Goal: Information Seeking & Learning: Compare options

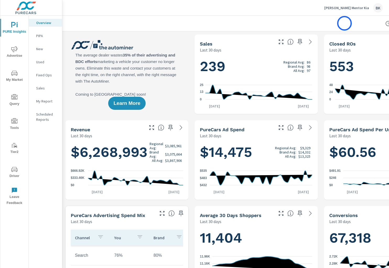
scroll to position [0, 61]
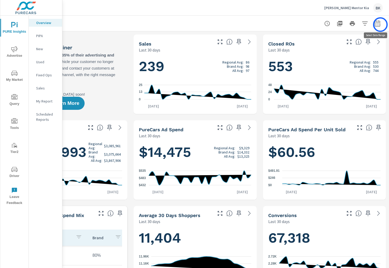
click at [379, 24] on icon "button" at bounding box center [377, 23] width 6 height 6
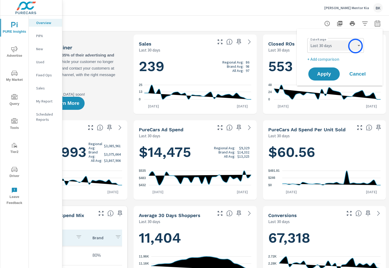
click at [351, 49] on select "Custom Yesterday Last week Last 7 days Last 14 days Last 30 days Last 45 days L…" at bounding box center [335, 45] width 52 height 10
click at [309, 40] on select "Custom Yesterday Last week Last 7 days Last 14 days Last 30 days Last 45 days L…" at bounding box center [335, 45] width 52 height 10
select select "Month to date"
click at [315, 61] on p "+ Add comparison" at bounding box center [340, 59] width 67 height 6
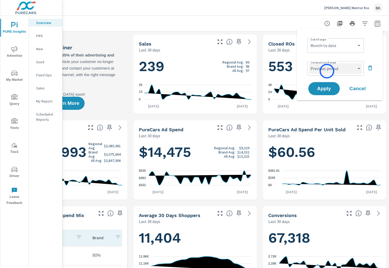
click at [327, 71] on select "Custom Previous period Previous month Previous year" at bounding box center [335, 68] width 52 height 10
click at [309, 63] on select "Custom Previous period Previous month Previous year" at bounding box center [335, 68] width 52 height 10
select select "Previous month"
click at [322, 90] on span "Apply" at bounding box center [323, 88] width 21 height 5
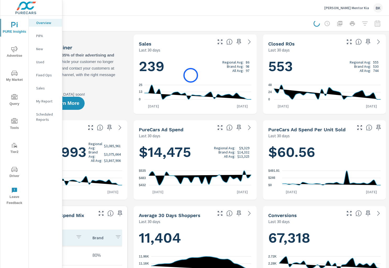
scroll to position [0, 0]
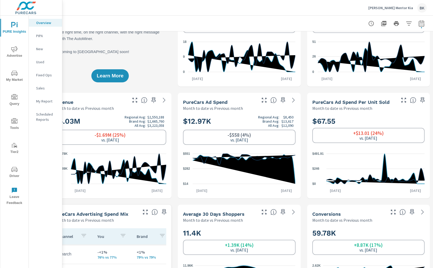
scroll to position [0, 17]
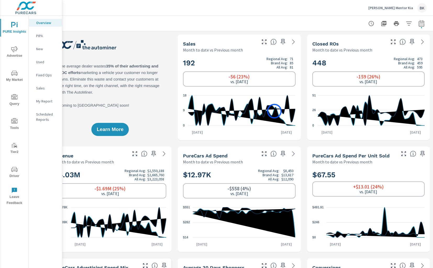
click at [274, 111] on icon at bounding box center [241, 111] width 107 height 30
click at [275, 108] on icon at bounding box center [241, 111] width 107 height 30
click at [389, 24] on icon "button" at bounding box center [421, 24] width 3 height 2
select select "Month to date"
select select "Previous month"
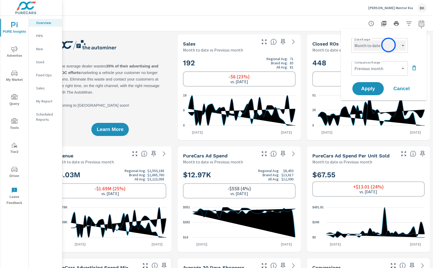
click at [389, 45] on select "Custom Yesterday Last week Last 7 days Last 14 days Last 30 days Last 45 days L…" at bounding box center [380, 45] width 52 height 10
click at [354, 40] on select "Custom Yesterday Last week Last 7 days Last 14 days Last 30 days Last 45 days L…" at bounding box center [380, 45] width 52 height 10
click at [389, 46] on select "Custom Yesterday Last week Last 7 days Last 14 days Last 30 days Last 45 days L…" at bounding box center [380, 45] width 52 height 10
click at [354, 40] on select "Custom Yesterday Last week Last 7 days Last 14 days Last 30 days Last 45 days L…" at bounding box center [380, 45] width 52 height 10
select select "custom"
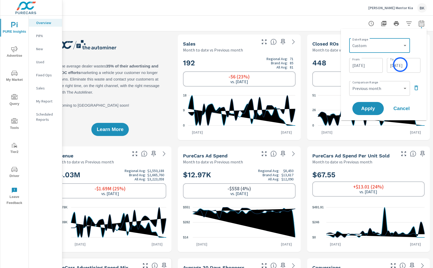
click at [389, 65] on input "08/27/2025" at bounding box center [403, 65] width 29 height 10
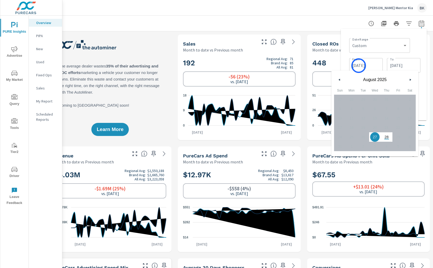
click at [359, 66] on input "08/27/2025" at bounding box center [365, 65] width 29 height 10
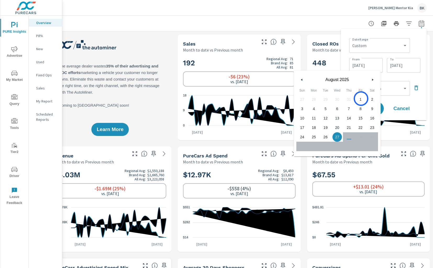
click at [361, 99] on span "1" at bounding box center [361, 99] width 12 height 7
type input "08/01/2025"
click at [389, 64] on input "08/27/2025" at bounding box center [403, 65] width 29 height 10
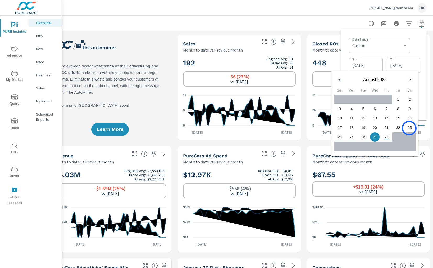
click at [389, 128] on span "23" at bounding box center [410, 127] width 12 height 7
type input "08/23/2025"
click at [389, 75] on div "Date Range Custom Yesterday Last week Last 7 days Last 14 days Last 30 days Las…" at bounding box center [384, 75] width 86 height 92
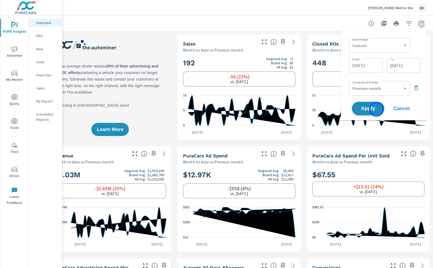
click at [377, 109] on span "Apply" at bounding box center [367, 108] width 21 height 5
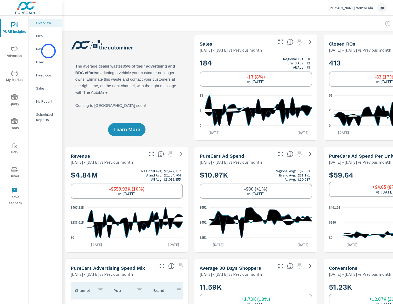
click at [48, 51] on p "New" at bounding box center [47, 48] width 22 height 5
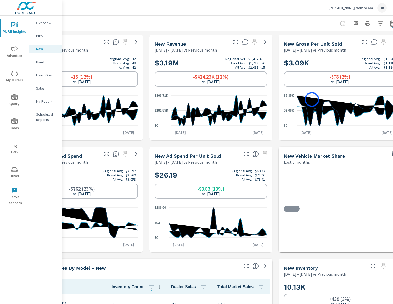
scroll to position [0, 57]
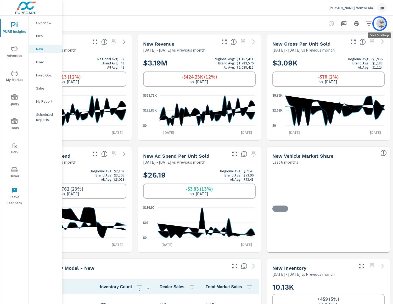
click at [380, 24] on icon "button" at bounding box center [381, 24] width 3 height 2
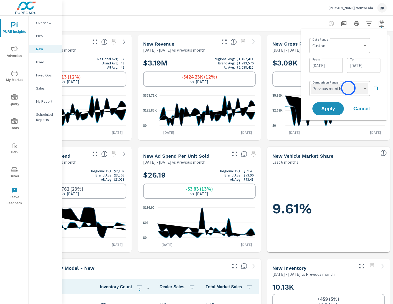
click at [349, 88] on select "Custom Previous period Previous month Previous year" at bounding box center [340, 88] width 57 height 10
click at [312, 83] on select "Custom Previous period Previous month Previous year" at bounding box center [340, 88] width 57 height 10
select select "Previous year"
click at [330, 113] on button "Apply" at bounding box center [328, 109] width 32 height 14
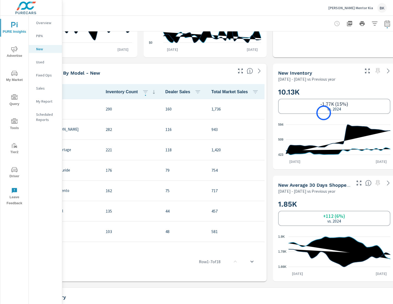
scroll to position [195, 57]
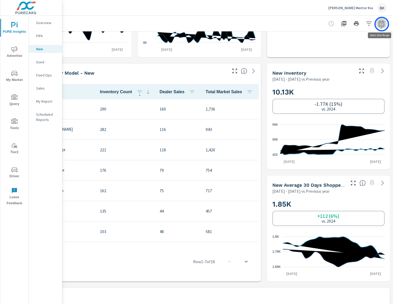
click at [382, 24] on icon "button" at bounding box center [382, 23] width 6 height 6
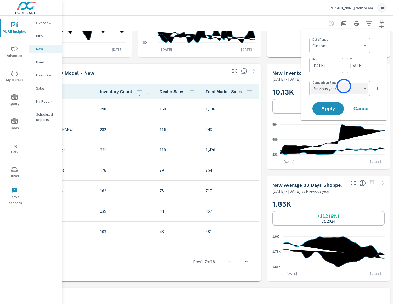
click at [344, 86] on select "Custom Previous period Previous month Previous year" at bounding box center [340, 88] width 57 height 10
click at [312, 83] on select "Custom Previous period Previous month Previous year" at bounding box center [340, 88] width 57 height 10
select select "Previous month"
click at [337, 108] on span "Apply" at bounding box center [328, 108] width 21 height 5
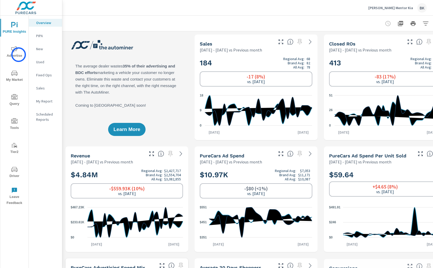
scroll to position [0, 0]
click at [19, 54] on span "Advertise" at bounding box center [14, 52] width 25 height 13
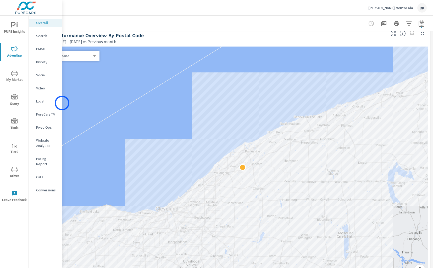
scroll to position [234, 17]
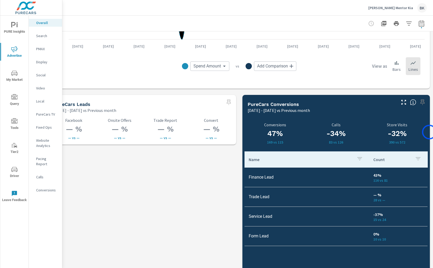
scroll to position [673, 17]
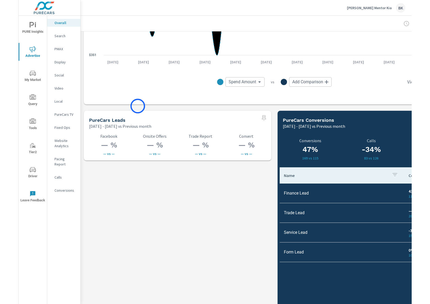
scroll to position [652, 57]
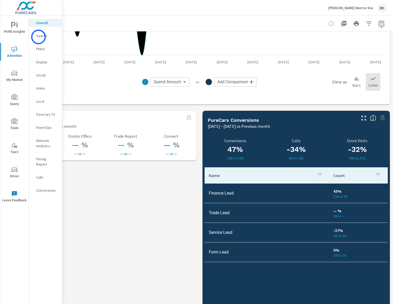
click at [38, 37] on p "Search" at bounding box center [47, 35] width 22 height 5
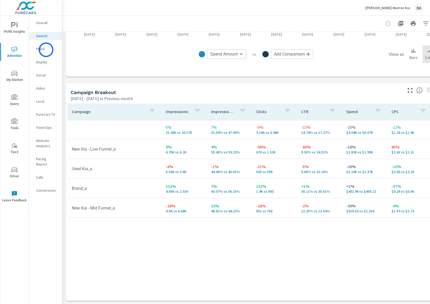
click at [46, 50] on p "PMAX" at bounding box center [47, 48] width 22 height 5
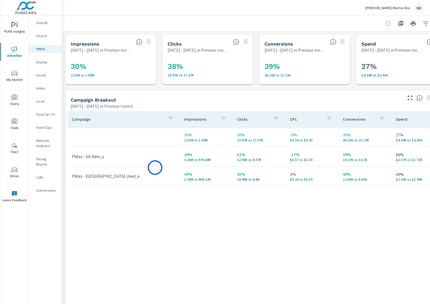
scroll to position [0, 7]
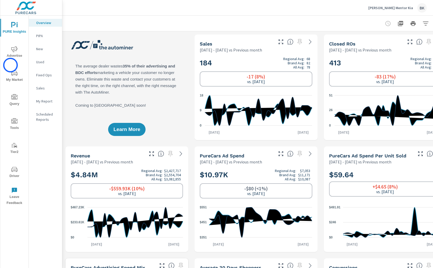
scroll to position [0, 0]
click at [14, 81] on span "My Market" at bounding box center [14, 76] width 25 height 13
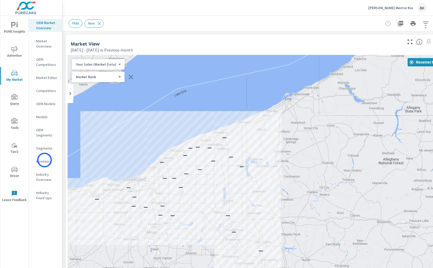
click at [45, 160] on p "Inventory" at bounding box center [47, 161] width 22 height 5
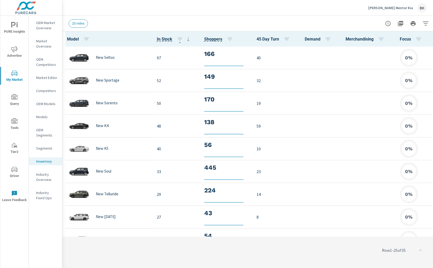
scroll to position [0, 0]
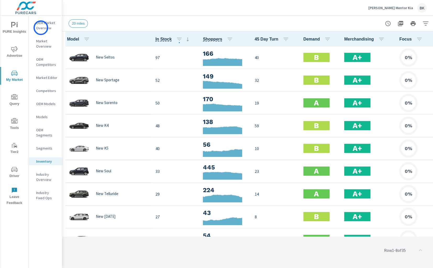
click at [41, 28] on p "OEM Market Overview" at bounding box center [47, 25] width 22 height 10
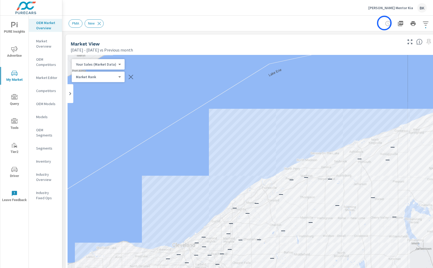
scroll to position [0, 17]
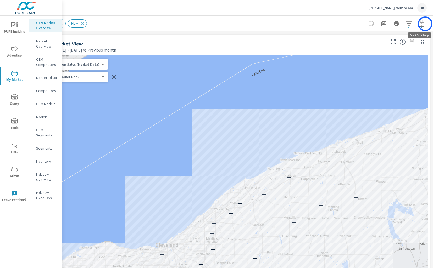
click at [425, 24] on button "button" at bounding box center [421, 23] width 10 height 10
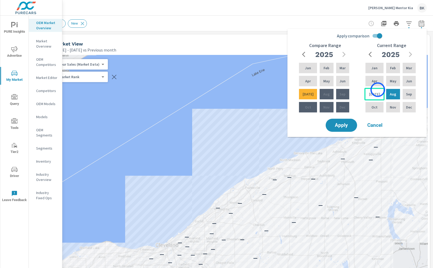
click at [378, 90] on div "Jul" at bounding box center [375, 94] width 20 height 13
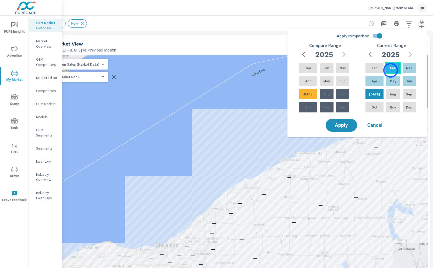
click at [391, 70] on p "Feb" at bounding box center [393, 67] width 6 height 5
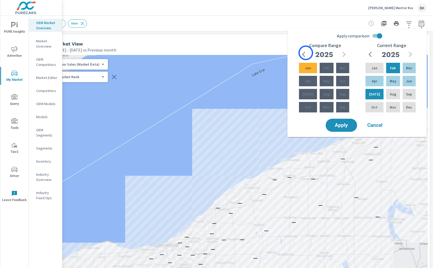
click at [305, 53] on icon "button" at bounding box center [305, 54] width 6 height 6
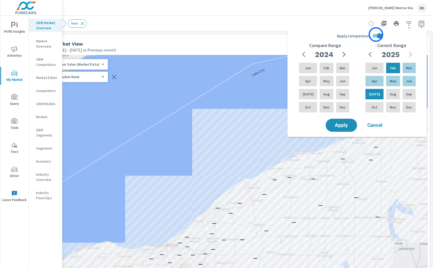
click at [376, 35] on input "Apply comparison" at bounding box center [380, 36] width 30 height 10
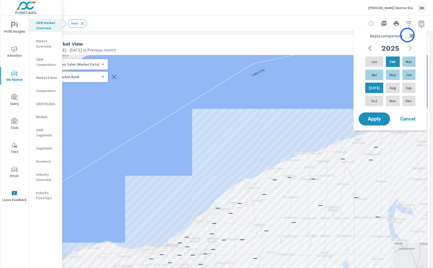
click at [407, 35] on input "Apply comparison" at bounding box center [408, 36] width 30 height 10
checkbox input "true"
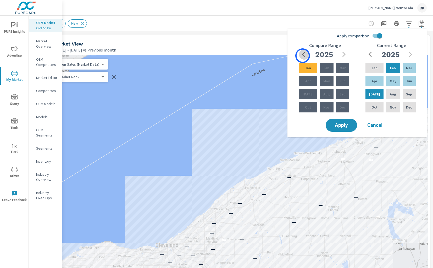
click at [303, 56] on icon "button" at bounding box center [305, 54] width 6 height 6
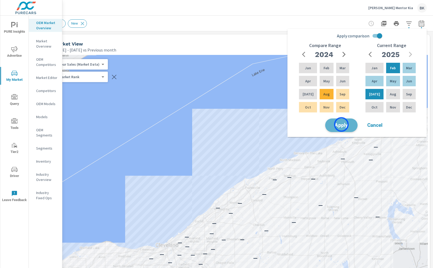
click at [341, 125] on span "Apply" at bounding box center [341, 125] width 21 height 5
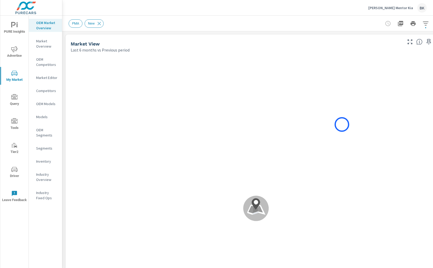
scroll to position [21, 0]
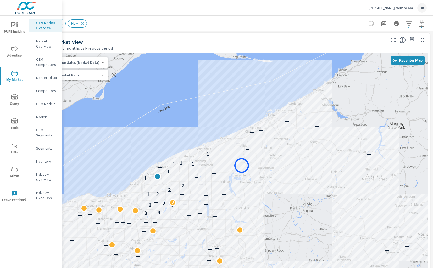
scroll to position [0, 17]
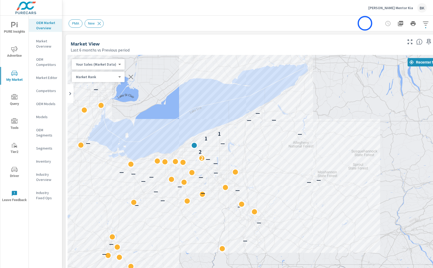
scroll to position [0, 17]
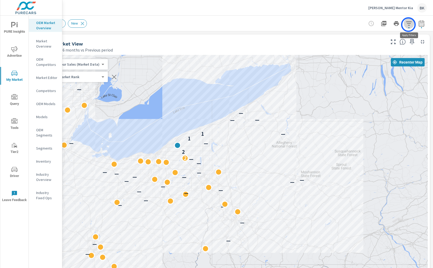
click at [409, 25] on icon "button" at bounding box center [409, 23] width 6 height 6
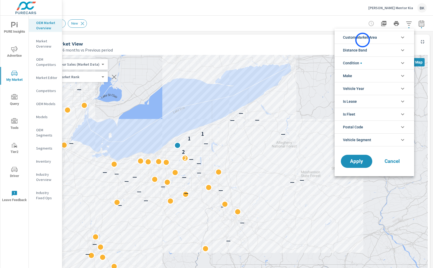
click at [363, 40] on span "Custom Market Area" at bounding box center [360, 37] width 34 height 13
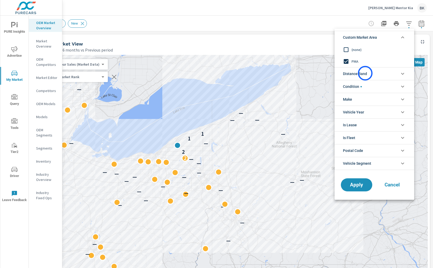
click at [365, 73] on span "Distance Band" at bounding box center [355, 74] width 24 height 13
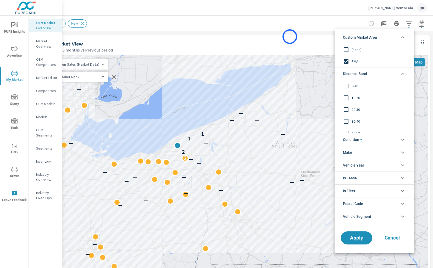
click at [290, 37] on div at bounding box center [216, 134] width 433 height 268
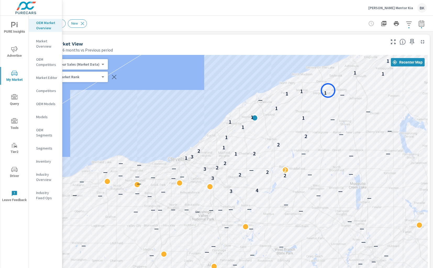
drag, startPoint x: 211, startPoint y: 104, endPoint x: 328, endPoint y: 91, distance: 118.4
click at [328, 91] on div "1" at bounding box center [325, 93] width 7 height 7
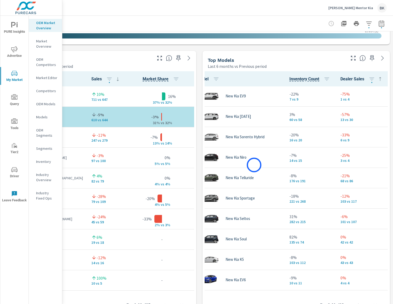
scroll to position [21, 11]
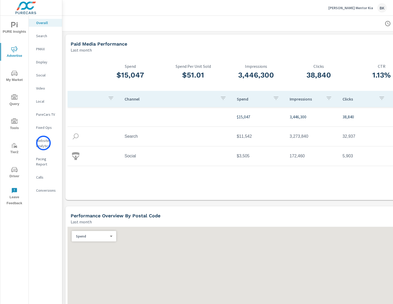
click at [43, 143] on p "Website Analytics" at bounding box center [47, 143] width 22 height 10
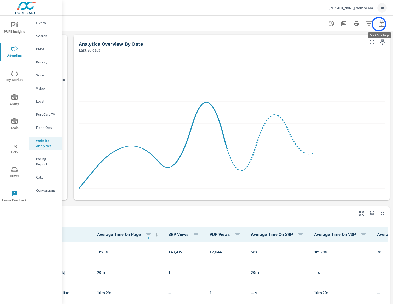
scroll to position [0, 0]
click at [381, 24] on icon "button" at bounding box center [382, 23] width 6 height 6
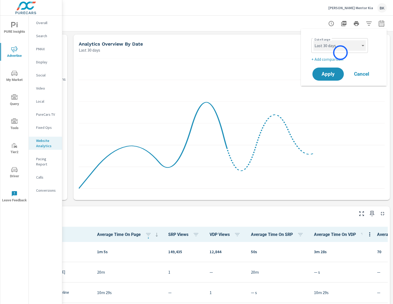
click at [341, 47] on select "Custom [DATE] Last week Last 7 days Last 14 days Last 30 days Last 45 days Last…" at bounding box center [340, 45] width 52 height 10
click at [314, 40] on select "Custom [DATE] Last week Last 7 days Last 14 days Last 30 days Last 45 days Last…" at bounding box center [340, 45] width 52 height 10
select select "Month to date"
click at [329, 59] on p "+ Add comparison" at bounding box center [345, 59] width 67 height 6
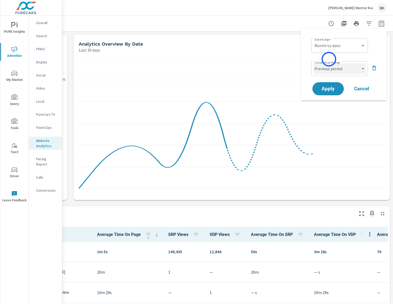
click at [331, 67] on select "Custom Previous period Previous month Previous year" at bounding box center [340, 68] width 52 height 10
click at [314, 63] on select "Custom Previous period Previous month Previous year" at bounding box center [340, 68] width 52 height 10
select select "Previous month"
click at [331, 86] on span "Apply" at bounding box center [328, 88] width 21 height 5
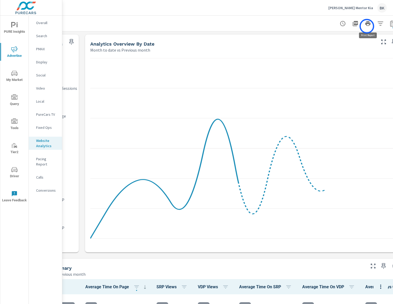
scroll to position [0, 57]
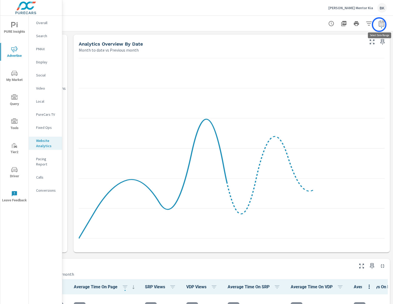
click at [381, 25] on icon "button" at bounding box center [382, 23] width 6 height 6
select select "Month to date"
select select "Previous month"
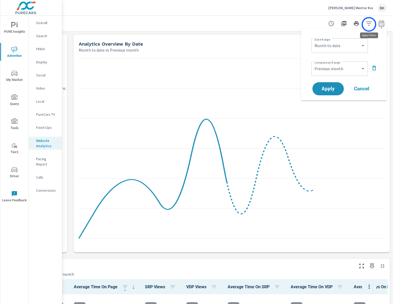
click at [369, 24] on icon "button" at bounding box center [369, 23] width 6 height 6
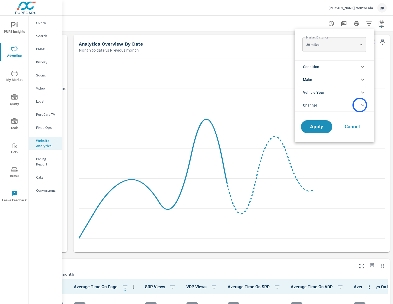
click at [360, 105] on icon "filter options" at bounding box center [363, 105] width 6 height 6
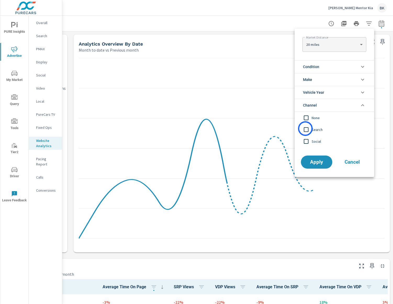
scroll to position [0, 0]
click at [306, 129] on input "filter options" at bounding box center [306, 129] width 11 height 11
click at [306, 142] on input "filter options" at bounding box center [306, 141] width 11 height 11
click at [313, 160] on span "Apply" at bounding box center [316, 162] width 21 height 5
